Goal: Task Accomplishment & Management: Contribute content

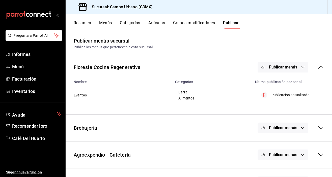
click at [151, 27] on button "Artículos" at bounding box center [156, 24] width 17 height 9
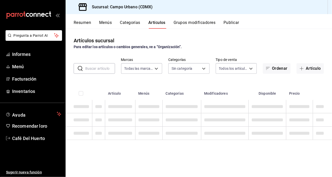
type input "f2e5bddf-476e-49d4-87ae-66ec6013e618,ebe00a7c-5dab-4e87-933b-f4517ba5e88c,3940b…"
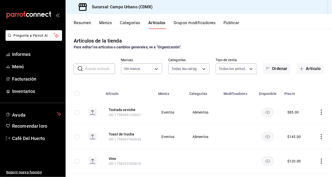
type input "e06bde22-fe9f-4d24-92e6-ab9bd79cfe71,d738b70a-5705-487f-b978-5099237db411,e4494…"
click at [310, 69] on font "Artículo" at bounding box center [312, 68] width 15 height 5
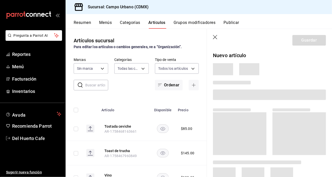
type input "e06bde22-fe9f-4d24-92e6-ab9bd79cfe71,d738b70a-5705-487f-b978-5099237db411,e4494…"
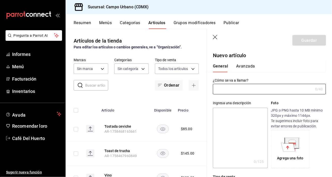
type input "f2e5bddf-476e-49d4-87ae-66ec6013e618,ebe00a7c-5dab-4e87-933b-f4517ba5e88c,3940b…"
click at [253, 91] on input "text" at bounding box center [263, 89] width 100 height 10
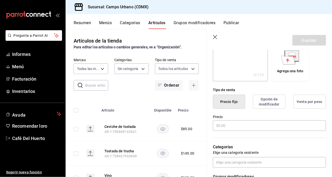
scroll to position [89, 0]
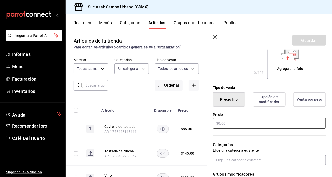
type input "Vaso miche"
click at [262, 125] on input "text" at bounding box center [269, 123] width 113 height 11
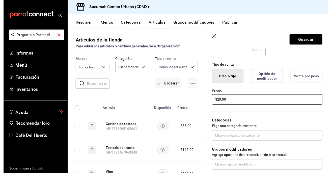
scroll to position [115, 0]
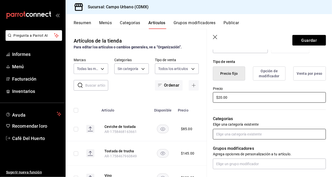
type input "$20.00"
click at [281, 133] on input "text" at bounding box center [269, 134] width 113 height 11
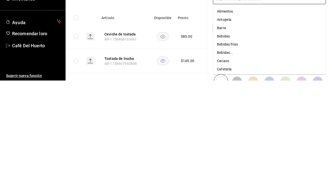
scroll to position [158, 0]
click at [225, 120] on font "Barra" at bounding box center [221, 121] width 9 height 4
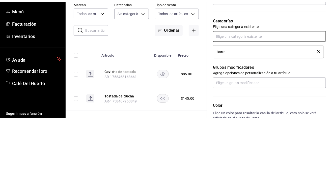
scroll to position [1, 0]
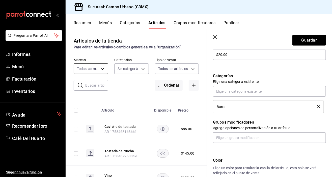
click at [106, 69] on body "Pregunta a Parrot AI Informes Menú Facturación Inventarios Ayuda Recomendar lor…" at bounding box center [166, 88] width 332 height 177
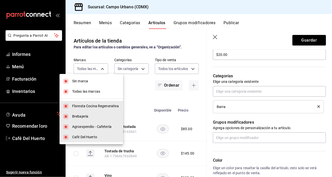
click at [85, 86] on li "Sin marca" at bounding box center [91, 81] width 64 height 10
checkbox input "false"
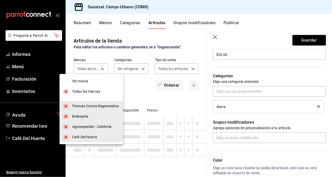
click at [78, 99] on hr at bounding box center [91, 99] width 64 height 0
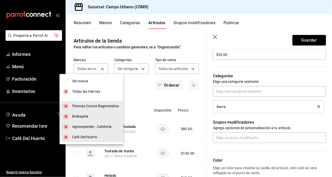
click at [68, 91] on input "checkbox" at bounding box center [66, 91] width 5 height 5
checkbox input "false"
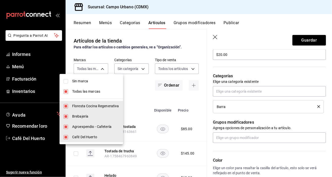
checkbox input "false"
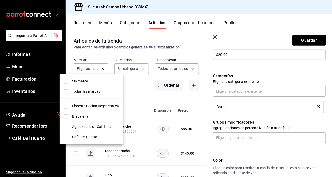
click at [89, 108] on font "Floresta Cocina Regenerativa" at bounding box center [95, 106] width 47 height 4
type input "f2e5bddf-476e-49d4-87ae-66ec6013e618"
checkbox input "true"
click at [145, 71] on div at bounding box center [166, 88] width 332 height 177
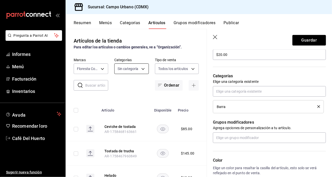
click at [142, 71] on body "Pregunta a Parrot AI Informes Menú Facturación Inventarios Ayuda Recomendar lor…" at bounding box center [166, 88] width 332 height 177
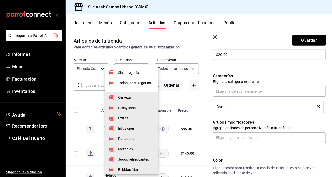
click at [113, 82] on input "checkbox" at bounding box center [111, 83] width 5 height 5
checkbox input "false"
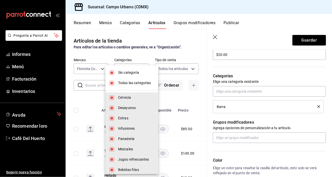
checkbox input "false"
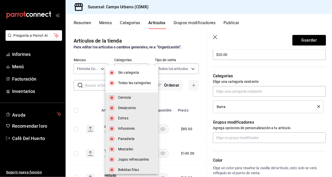
checkbox input "false"
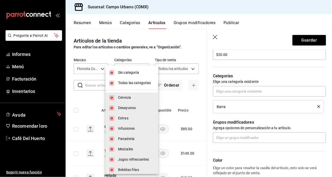
checkbox input "false"
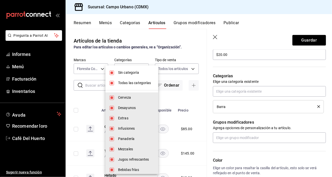
checkbox input "false"
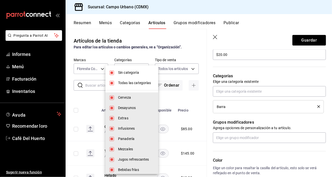
checkbox input "false"
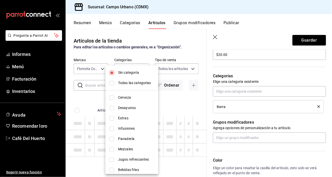
click at [113, 73] on input "checkbox" at bounding box center [111, 73] width 5 height 5
checkbox input "false"
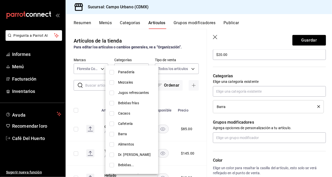
scroll to position [68, 0]
click at [117, 132] on li "Barra" at bounding box center [131, 133] width 53 height 10
type input "00822f20-e6f6-47ac-b3b8-c7453ef7e217"
checkbox input "true"
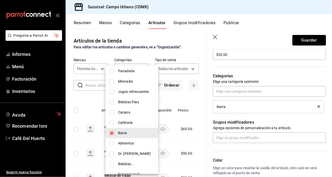
click at [310, 41] on div at bounding box center [166, 88] width 332 height 177
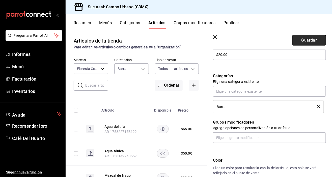
click at [312, 40] on font "Guardar" at bounding box center [309, 40] width 16 height 5
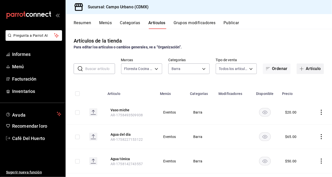
click at [307, 69] on font "Artículo" at bounding box center [312, 68] width 15 height 5
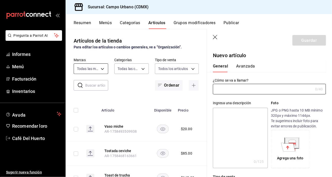
click at [101, 69] on body "Pregunta a Parrot AI Informes Menú Facturación Inventarios Ayuda Recomendar lor…" at bounding box center [166, 88] width 332 height 177
type input "f2e5bddf-476e-49d4-87ae-66ec6013e618,ebe00a7c-5dab-4e87-933b-f4517ba5e88c,3940b…"
type input "e06bde22-fe9f-4d24-92e6-ab9bd79cfe71,d738b70a-5705-487f-b978-5099237db411,e4494…"
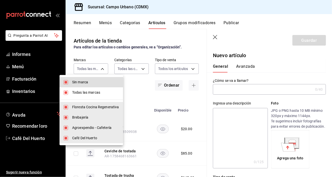
click at [71, 81] on li "Sin marca" at bounding box center [91, 82] width 64 height 10
checkbox input "false"
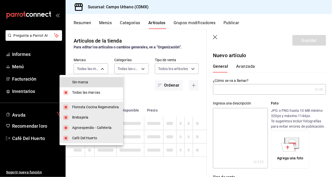
click at [67, 93] on input "checkbox" at bounding box center [66, 92] width 5 height 5
checkbox input "false"
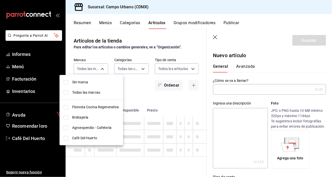
checkbox input "false"
click at [65, 108] on input "checkbox" at bounding box center [66, 107] width 5 height 5
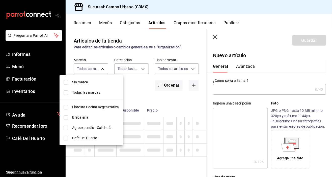
checkbox input "true"
type input "f2e5bddf-476e-49d4-87ae-66ec6013e618"
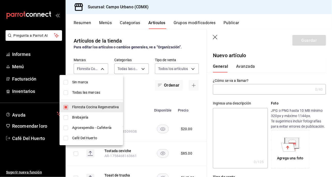
click at [143, 71] on div at bounding box center [166, 88] width 332 height 177
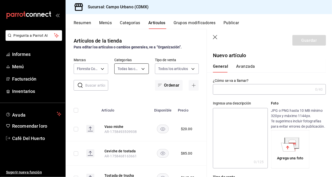
click at [140, 68] on body "Pregunta a Parrot AI Informes Menú Facturación Inventarios Ayuda Recomendar lor…" at bounding box center [166, 88] width 332 height 177
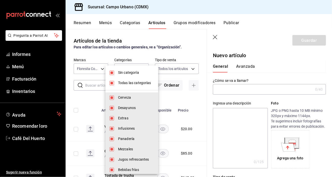
click at [113, 79] on li "Todas las categorías" at bounding box center [131, 83] width 53 height 10
checkbox input "false"
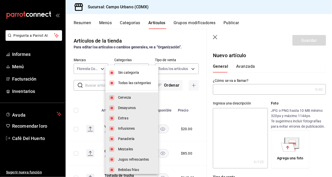
checkbox input "false"
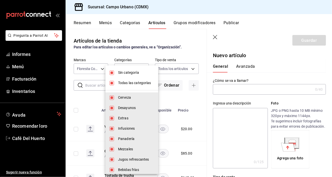
checkbox input "false"
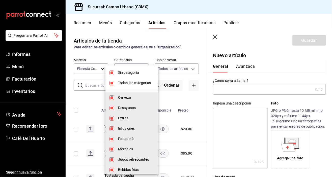
checkbox input "false"
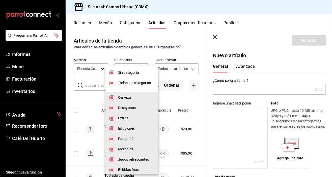
checkbox input "false"
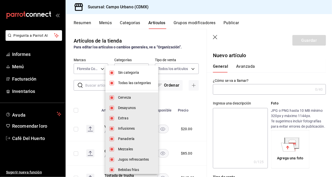
checkbox input "false"
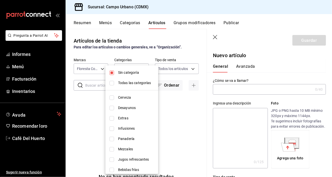
click at [112, 73] on input "checkbox" at bounding box center [111, 73] width 5 height 5
checkbox input "false"
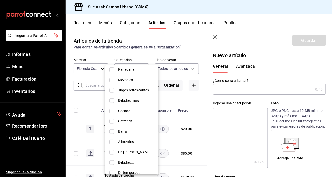
scroll to position [71, 0]
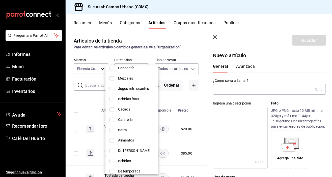
click at [112, 129] on input "checkbox" at bounding box center [111, 130] width 5 height 5
checkbox input "true"
type input "00822f20-e6f6-47ac-b3b8-c7453ef7e217"
click at [253, 93] on div at bounding box center [166, 88] width 332 height 177
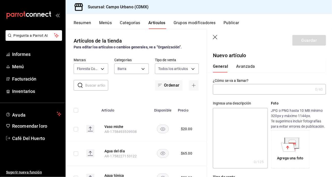
click at [257, 90] on input "text" at bounding box center [263, 89] width 100 height 10
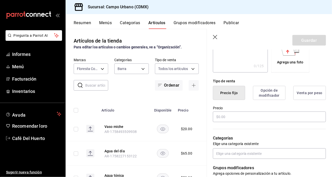
scroll to position [96, 0]
type input "Cafe"
click at [260, 116] on input "text" at bounding box center [269, 116] width 113 height 11
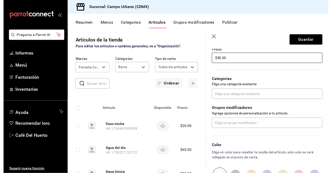
scroll to position [154, 0]
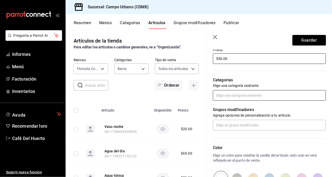
type input "$50.00"
click at [279, 96] on input "text" at bounding box center [269, 95] width 113 height 11
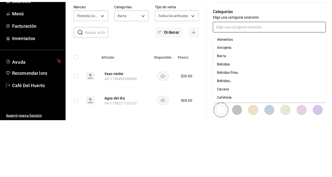
scroll to position [171, 0]
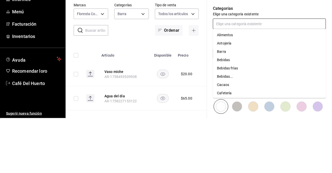
click at [238, 106] on li "Barra" at bounding box center [269, 107] width 113 height 8
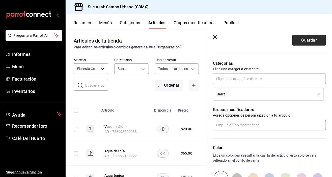
click at [314, 41] on font "Guardar" at bounding box center [309, 40] width 16 height 5
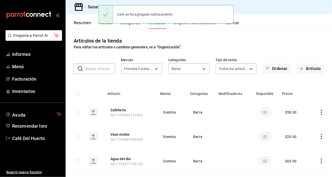
click at [239, 26] on button "Publicar" at bounding box center [231, 24] width 16 height 9
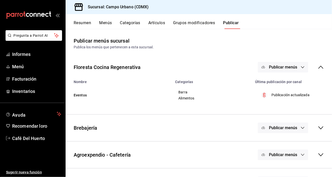
click at [302, 68] on icon "button" at bounding box center [302, 67] width 3 height 2
click at [291, 85] on font "Punto de venta" at bounding box center [290, 84] width 24 height 4
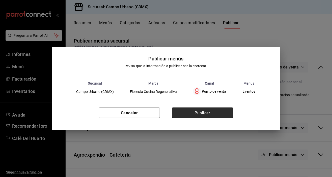
click at [211, 117] on button "Publicar" at bounding box center [202, 113] width 61 height 11
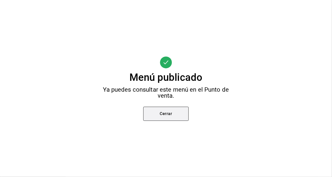
click at [175, 120] on button "Cerrar" at bounding box center [165, 114] width 45 height 14
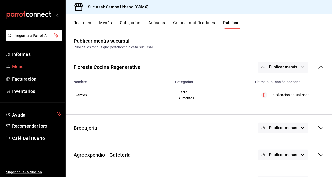
click at [18, 65] on font "Menú" at bounding box center [18, 66] width 12 height 5
